Goal: Information Seeking & Learning: Check status

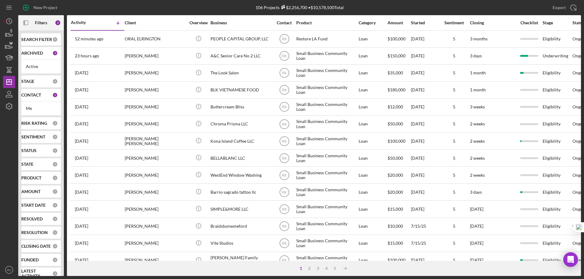
drag, startPoint x: 29, startPoint y: 43, endPoint x: 39, endPoint y: 54, distance: 14.8
click at [29, 42] on b "SEARCH FILTER" at bounding box center [36, 39] width 31 height 5
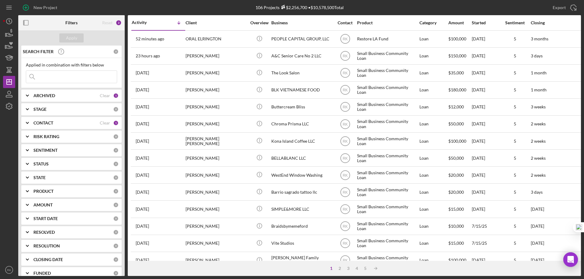
click at [45, 76] on input at bounding box center [71, 77] width 91 height 12
paste input "[DEMOGRAPHIC_DATA] Mami Cleaners"
type input "[DEMOGRAPHIC_DATA] Mami Cleaners"
click at [41, 97] on b "ARCHIVED" at bounding box center [44, 95] width 22 height 5
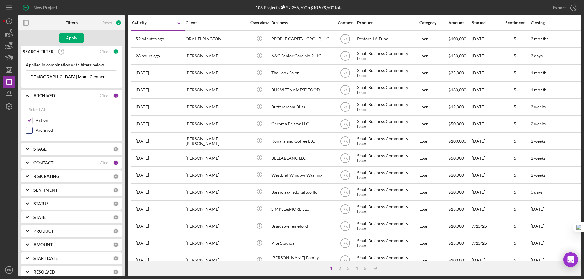
click at [30, 129] on input "Archived" at bounding box center [29, 130] width 6 height 6
checkbox input "true"
click at [103, 162] on div "Clear" at bounding box center [105, 162] width 10 height 5
click at [66, 39] on button "Apply" at bounding box center [71, 37] width 24 height 9
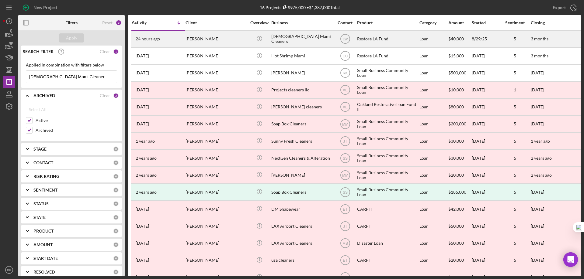
click at [294, 40] on div "[DEMOGRAPHIC_DATA] Mami Cleaners" at bounding box center [301, 39] width 61 height 16
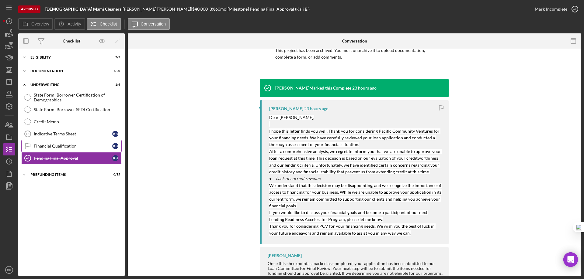
scroll to position [50, 0]
click at [37, 72] on div "Documentation" at bounding box center [73, 71] width 87 height 4
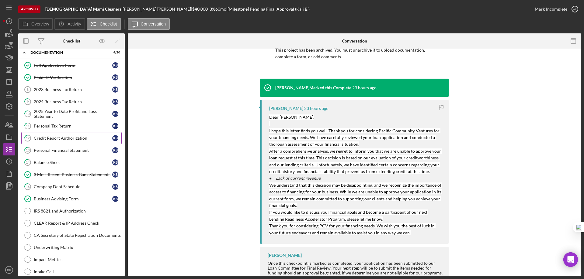
scroll to position [0, 0]
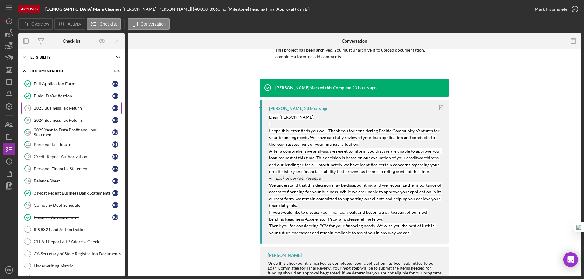
click at [63, 107] on div "2023 Business Tax Return" at bounding box center [73, 108] width 78 height 5
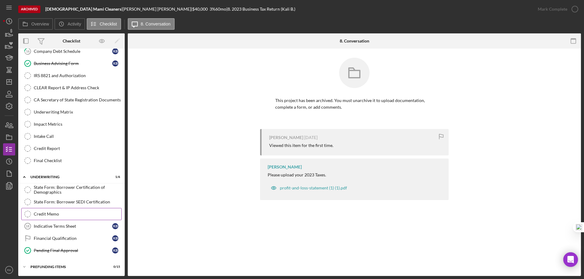
scroll to position [154, 0]
click at [66, 252] on div "Pending Final Approval" at bounding box center [73, 250] width 78 height 5
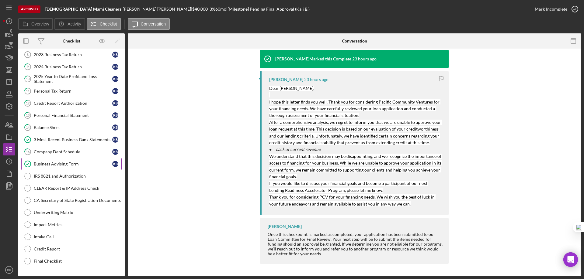
scroll to position [53, 0]
click at [62, 164] on div "Business Advising Form" at bounding box center [73, 164] width 78 height 5
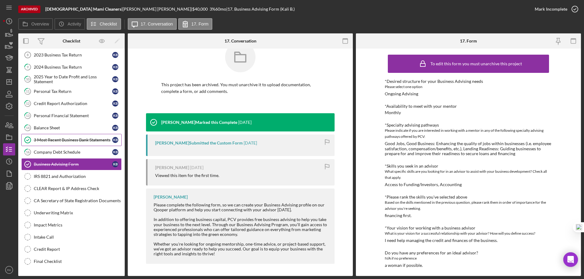
scroll to position [53, 0]
click at [68, 139] on div "3 Most Recent Business Bank Statements" at bounding box center [73, 139] width 78 height 5
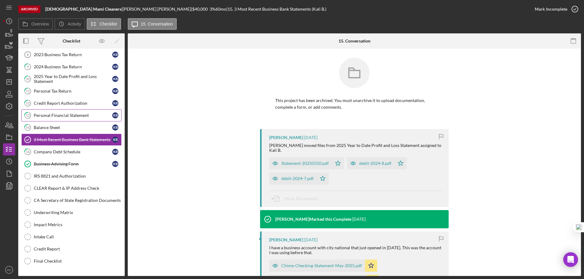
click at [59, 118] on div "Personal Financial Statement" at bounding box center [73, 115] width 78 height 5
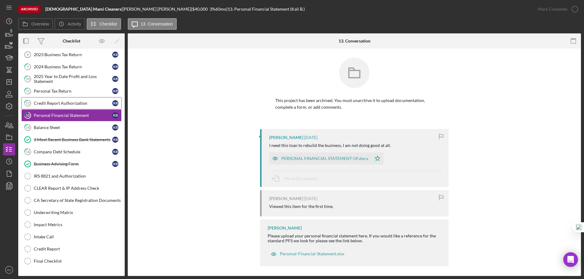
click at [58, 104] on div "Credit Report Authorization" at bounding box center [73, 103] width 78 height 5
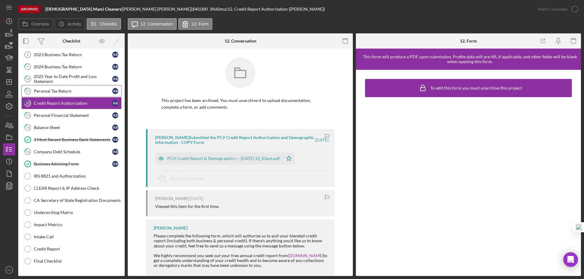
click at [57, 91] on div "Personal Tax Return" at bounding box center [73, 91] width 78 height 5
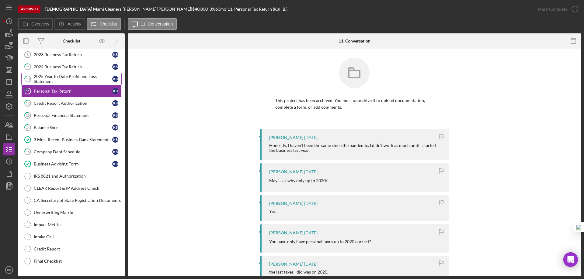
click at [59, 75] on div "2025 Year to Date Profit and Loss Statement" at bounding box center [73, 79] width 78 height 10
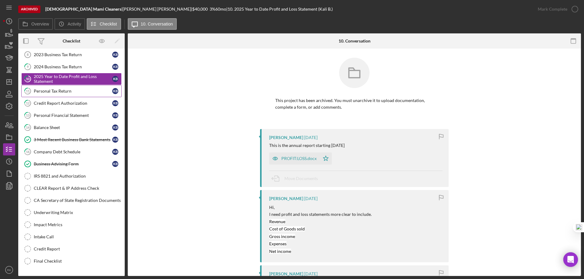
click at [59, 89] on div "Personal Tax Return" at bounding box center [73, 91] width 78 height 5
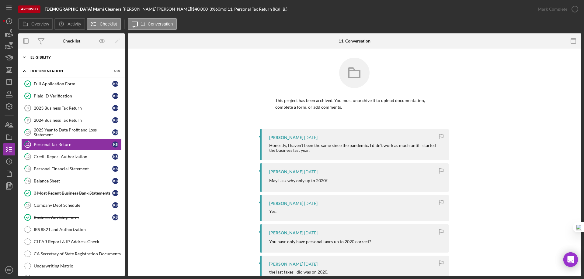
click at [40, 61] on div "Icon/Expander Eligibility 7 / 7" at bounding box center [71, 57] width 106 height 12
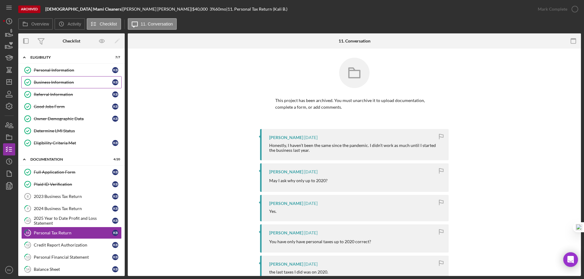
click at [50, 86] on link "Business Information Business Information K B" at bounding box center [71, 82] width 100 height 12
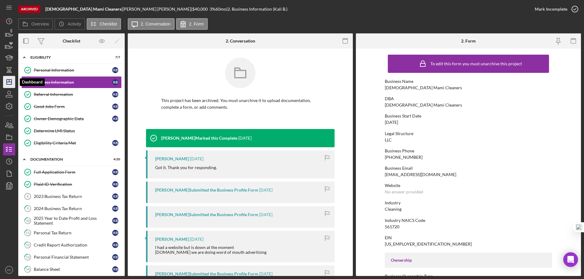
click at [10, 82] on line "button" at bounding box center [9, 82] width 5 height 0
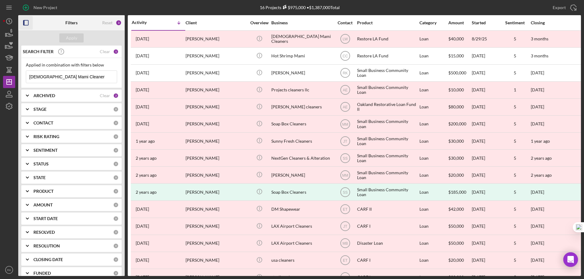
click at [28, 23] on rect "button" at bounding box center [25, 22] width 5 height 5
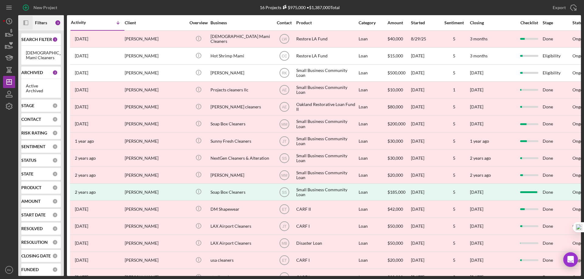
click at [36, 42] on b "SEARCH FILTER" at bounding box center [36, 39] width 31 height 5
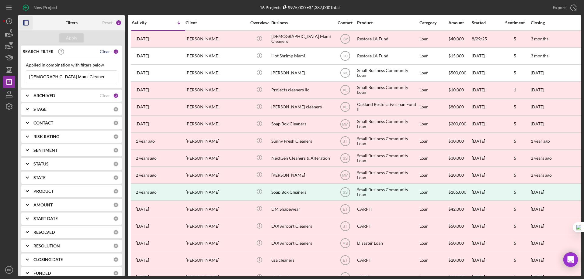
click at [102, 52] on div "Clear" at bounding box center [105, 51] width 10 height 5
click at [100, 97] on div "Clear" at bounding box center [105, 95] width 10 height 5
click at [30, 98] on icon "Icon/Expander" at bounding box center [27, 95] width 15 height 15
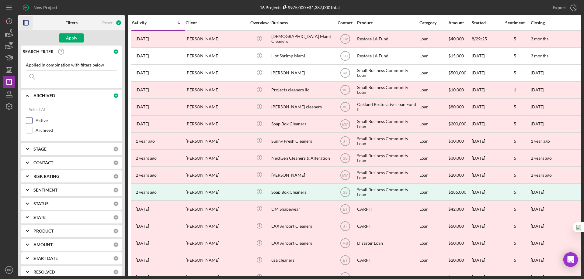
click at [29, 120] on input "Active" at bounding box center [29, 121] width 6 height 6
checkbox input "true"
click at [42, 163] on b "CONTACT" at bounding box center [43, 162] width 20 height 5
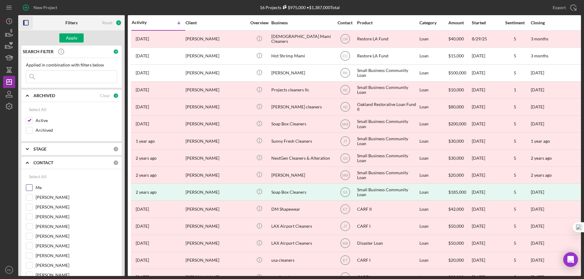
click at [30, 186] on input "Me" at bounding box center [29, 188] width 6 height 6
checkbox input "true"
click at [69, 36] on div "Apply" at bounding box center [71, 37] width 11 height 9
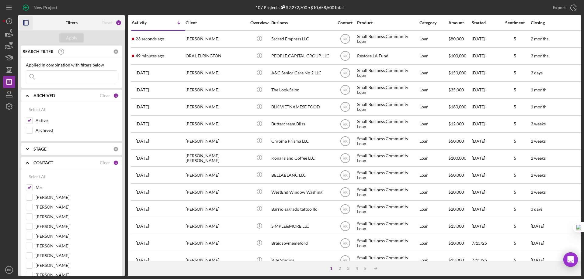
click at [26, 23] on icon "button" at bounding box center [26, 23] width 14 height 14
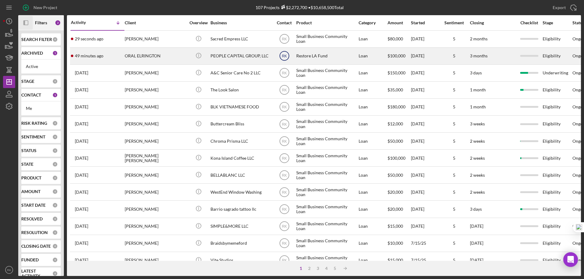
click at [285, 56] on text "RK" at bounding box center [283, 56] width 5 height 4
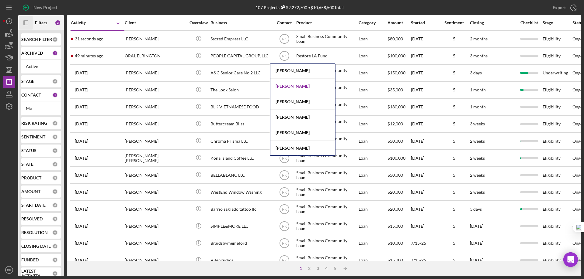
scroll to position [250, 0]
click at [290, 84] on div "[PERSON_NAME]" at bounding box center [302, 86] width 64 height 16
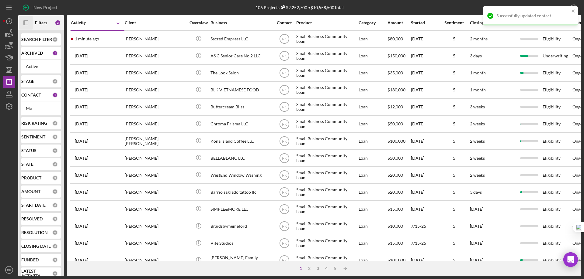
click at [36, 41] on b "SEARCH FILTER" at bounding box center [36, 39] width 31 height 5
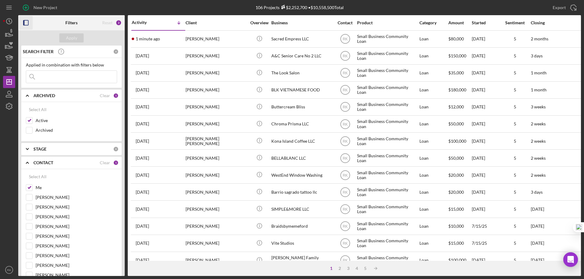
click at [53, 76] on input at bounding box center [71, 77] width 91 height 12
paste input "Amores Mechanical Inc."
type input "Amores Mechanical Inc."
click at [70, 35] on div "Apply" at bounding box center [71, 37] width 11 height 9
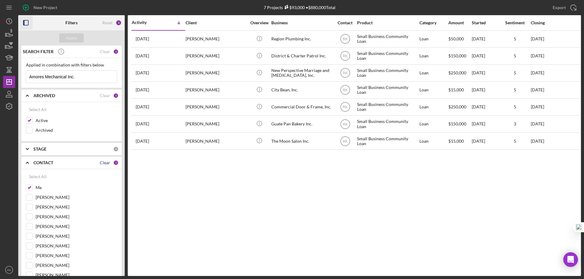
click at [101, 162] on div "Clear" at bounding box center [105, 162] width 10 height 5
checkbox input "false"
click at [76, 40] on div "Apply" at bounding box center [71, 37] width 11 height 9
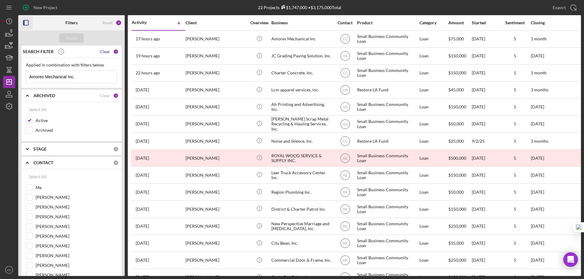
click at [100, 52] on div "Clear" at bounding box center [105, 51] width 10 height 5
click at [29, 186] on input "Me" at bounding box center [29, 188] width 6 height 6
checkbox input "true"
click at [71, 35] on div "Apply" at bounding box center [71, 37] width 11 height 9
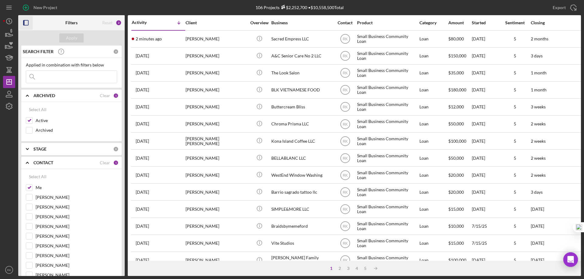
click at [27, 23] on icon "button" at bounding box center [26, 23] width 14 height 14
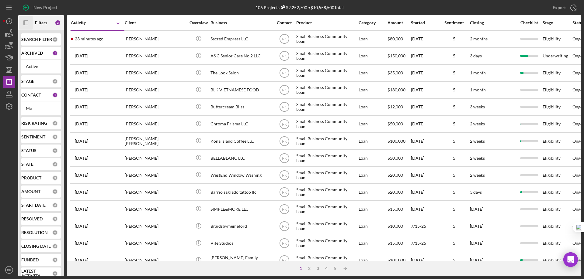
click at [32, 98] on div "CONTACT 1" at bounding box center [39, 94] width 36 height 5
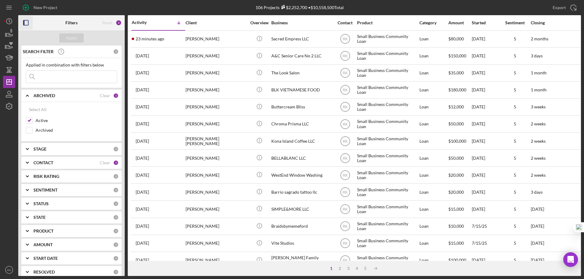
click at [43, 165] on b "CONTACT" at bounding box center [43, 162] width 20 height 5
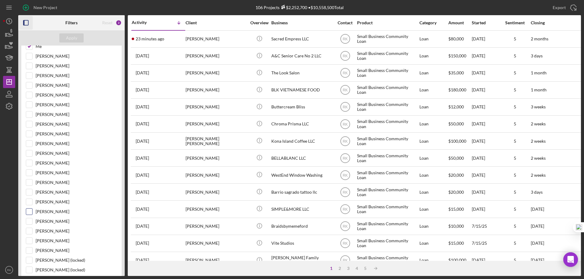
scroll to position [142, 0]
drag, startPoint x: 27, startPoint y: 211, endPoint x: 31, endPoint y: 210, distance: 4.5
click at [28, 211] on input "[PERSON_NAME]" at bounding box center [29, 212] width 6 height 6
checkbox input "true"
click at [29, 49] on input "Me" at bounding box center [29, 46] width 6 height 6
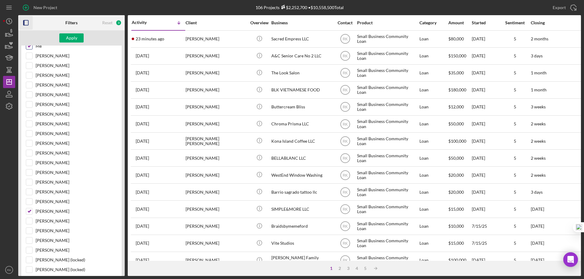
checkbox input "false"
click at [69, 36] on div "Apply" at bounding box center [71, 37] width 11 height 9
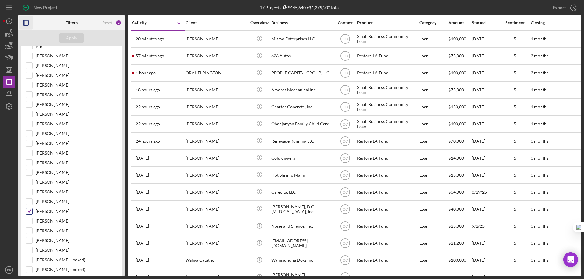
click at [29, 211] on input "[PERSON_NAME]" at bounding box center [29, 212] width 6 height 6
checkbox input "false"
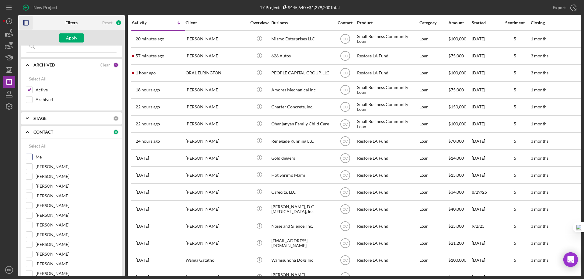
scroll to position [30, 0]
click at [29, 158] on input "Me" at bounding box center [29, 157] width 6 height 6
checkbox input "true"
click at [68, 38] on div "Apply" at bounding box center [71, 37] width 11 height 9
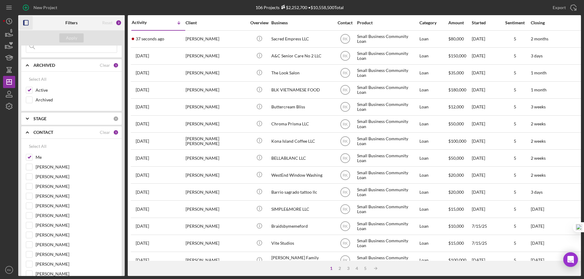
click at [27, 21] on icon "button" at bounding box center [26, 23] width 14 height 14
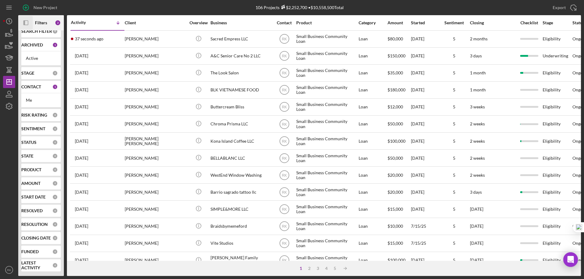
scroll to position [8, 0]
click at [38, 87] on b "CONTACT" at bounding box center [31, 86] width 20 height 5
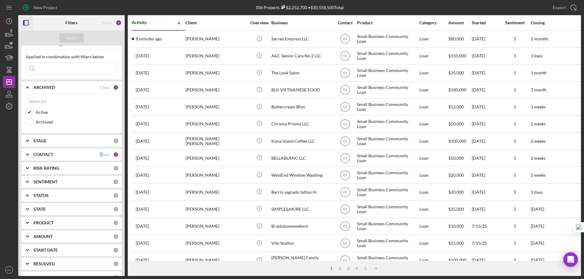
drag, startPoint x: 99, startPoint y: 153, endPoint x: 84, endPoint y: 154, distance: 15.8
click at [100, 153] on div "Clear" at bounding box center [105, 154] width 10 height 5
click at [54, 153] on div "CONTACT" at bounding box center [73, 154] width 80 height 5
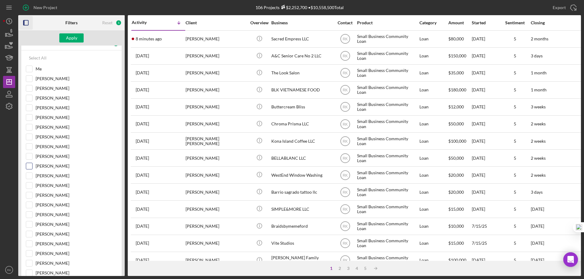
scroll to position [119, 0]
click at [32, 233] on input "[PERSON_NAME]" at bounding box center [29, 234] width 6 height 6
click at [72, 34] on div "Apply" at bounding box center [71, 37] width 11 height 9
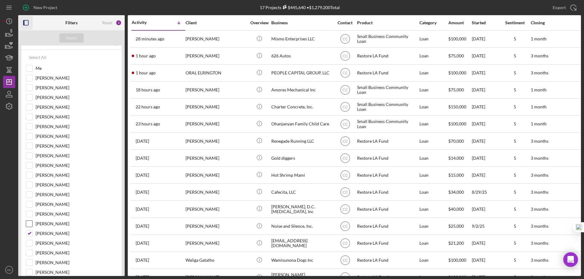
click at [30, 233] on input "[PERSON_NAME]" at bounding box center [29, 234] width 6 height 6
checkbox input "false"
click at [32, 65] on div at bounding box center [29, 68] width 7 height 7
click at [28, 69] on input "Me" at bounding box center [29, 68] width 6 height 6
checkbox input "true"
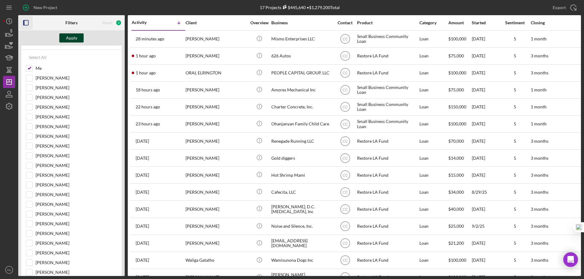
click at [72, 38] on div "Apply" at bounding box center [71, 37] width 11 height 9
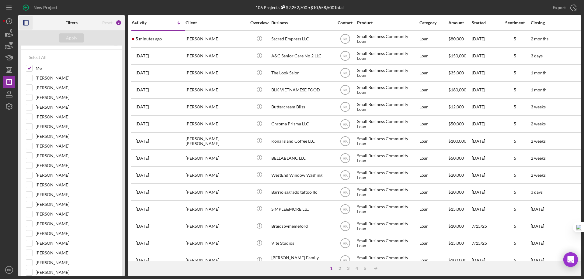
click at [26, 22] on icon "button" at bounding box center [26, 23] width 14 height 14
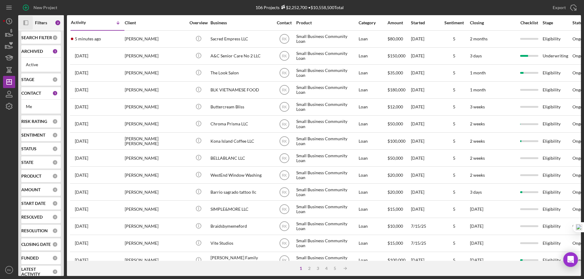
scroll to position [0, 0]
